Goal: Go to known website: Access a specific website the user already knows

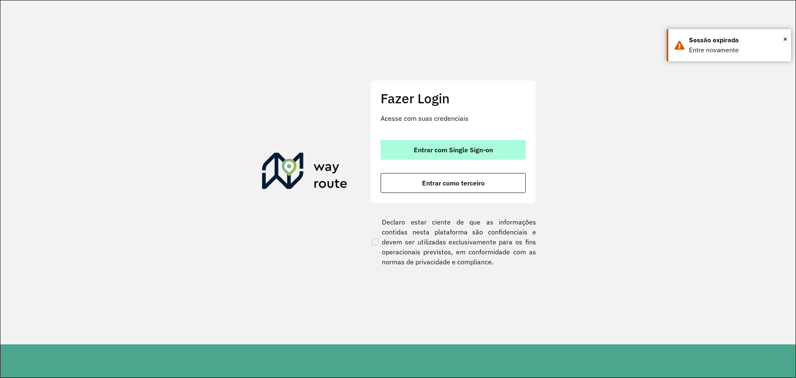
click at [468, 146] on span "Entrar com Single Sign-on" at bounding box center [453, 149] width 79 height 7
